Goal: Task Accomplishment & Management: Use online tool/utility

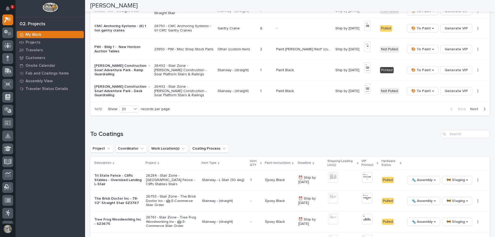
scroll to position [439, 0]
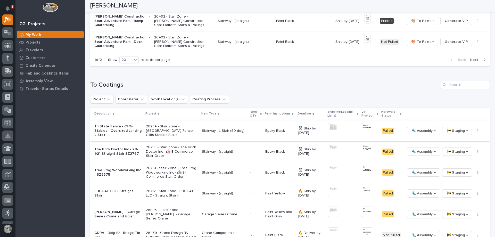
click at [455, 130] on span "🚧 Staging →" at bounding box center [457, 131] width 21 height 6
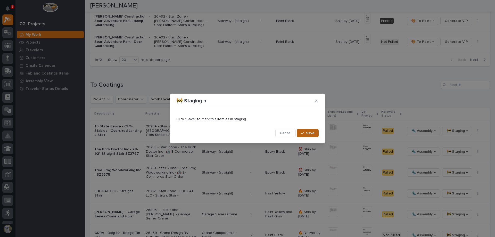
click at [307, 132] on span "Save" at bounding box center [310, 133] width 9 height 5
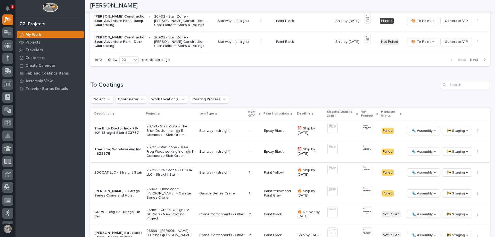
scroll to position [428, 0]
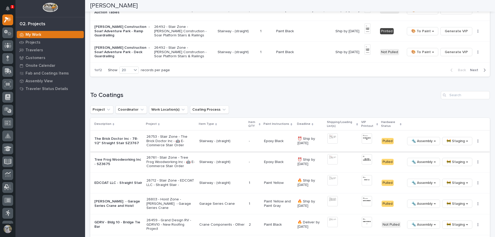
click at [452, 139] on span "🚧 Staging →" at bounding box center [457, 141] width 21 height 6
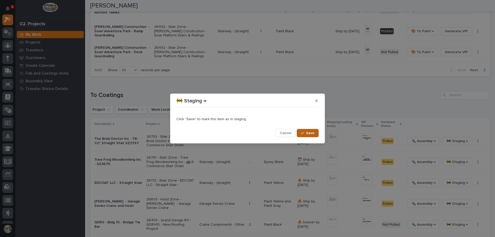
click at [309, 133] on span "Save" at bounding box center [310, 133] width 9 height 5
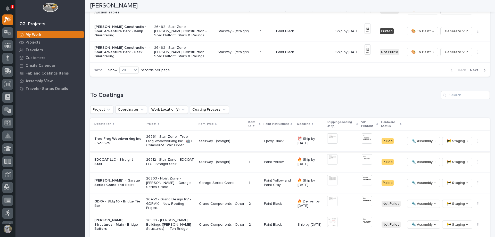
scroll to position [418, 0]
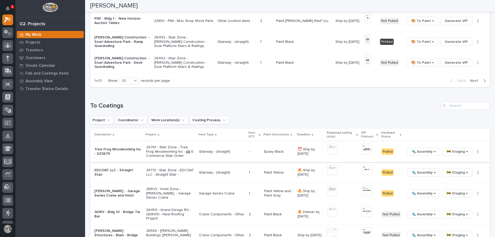
click at [455, 150] on span "🚧 Staging →" at bounding box center [457, 152] width 21 height 6
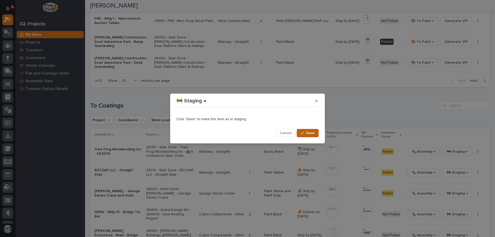
click at [305, 134] on div "button" at bounding box center [303, 133] width 5 height 4
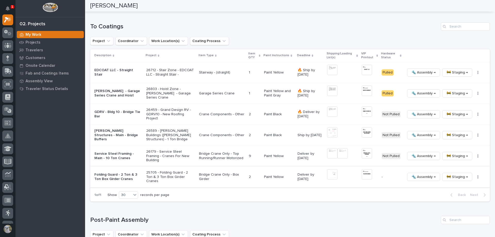
scroll to position [485, 0]
